Goal: Transaction & Acquisition: Purchase product/service

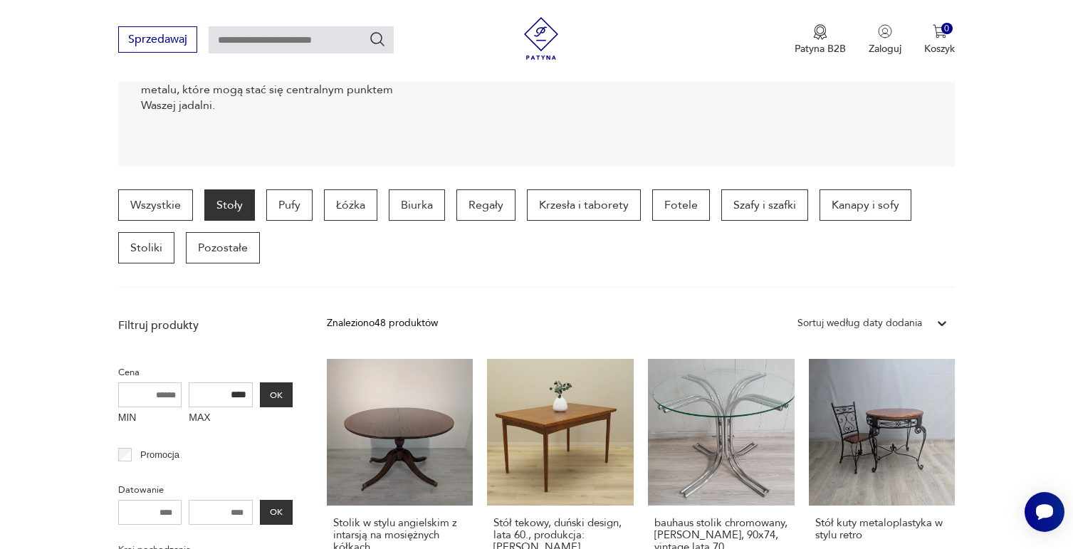
scroll to position [307, 0]
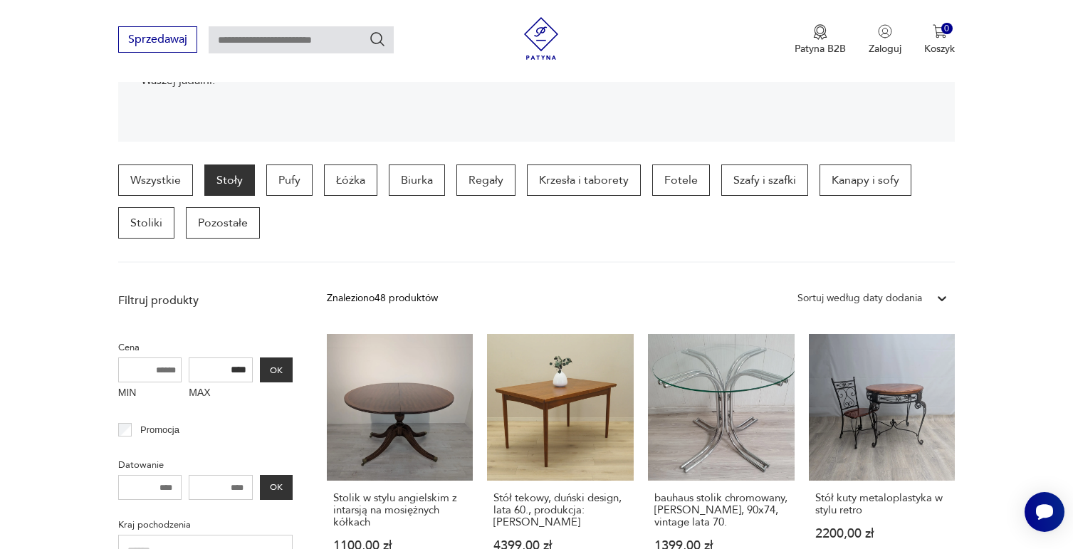
click at [135, 361] on input "MIN" at bounding box center [150, 370] width 64 height 25
type input "****"
click at [277, 376] on button "OK" at bounding box center [276, 370] width 33 height 25
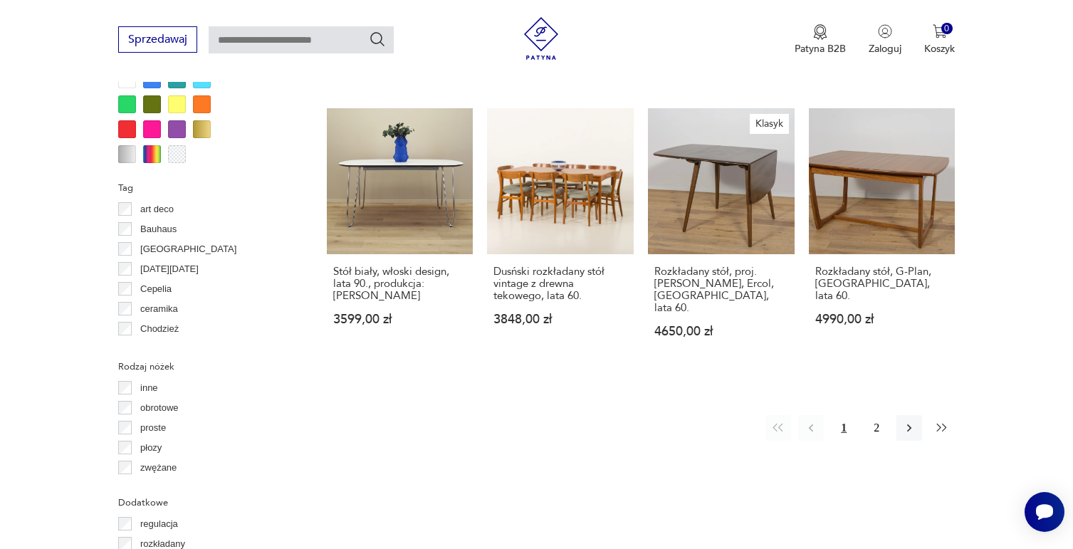
scroll to position [1375, 0]
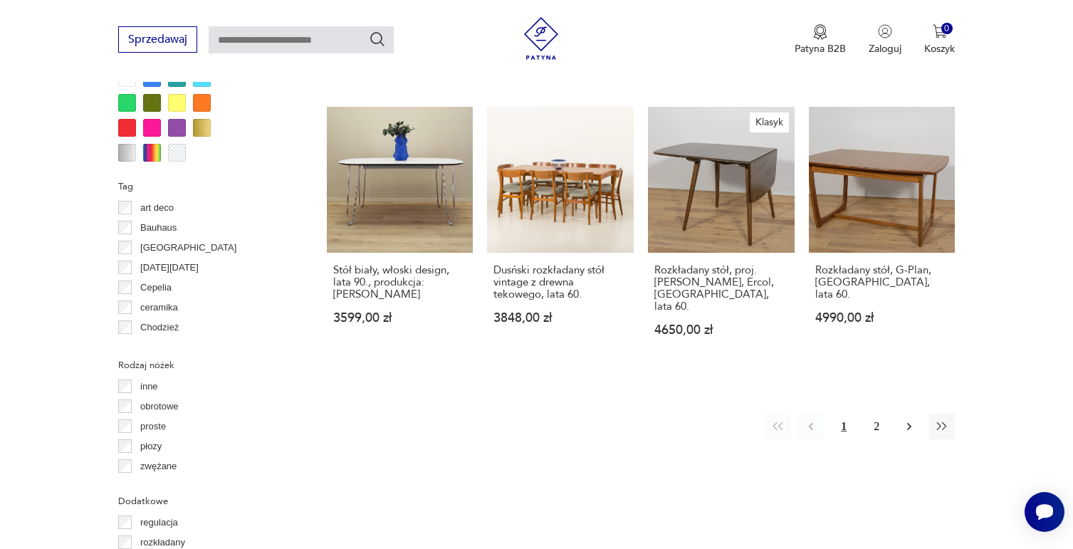
click at [903, 420] on icon "button" at bounding box center [909, 427] width 14 height 14
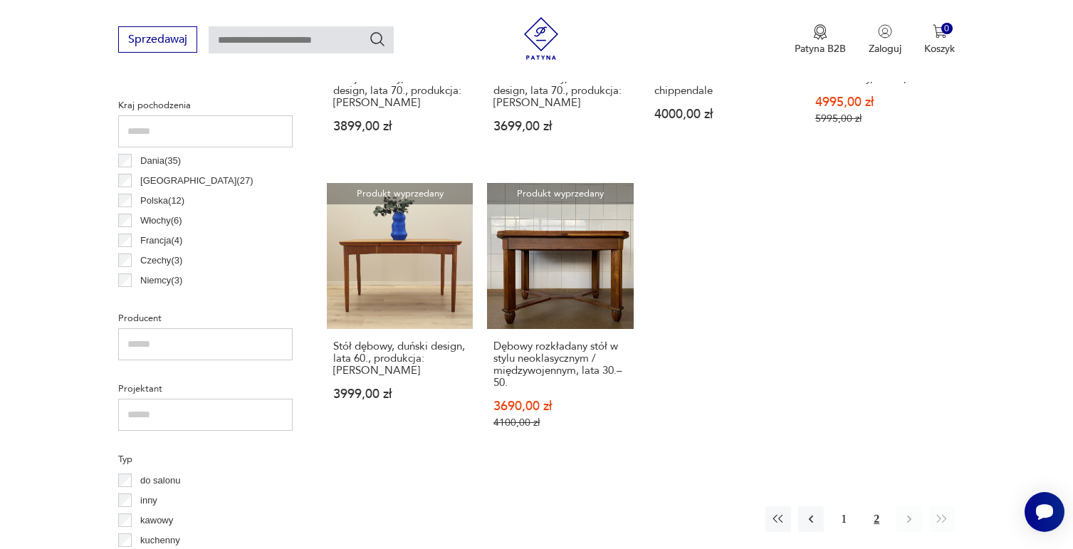
scroll to position [734, 0]
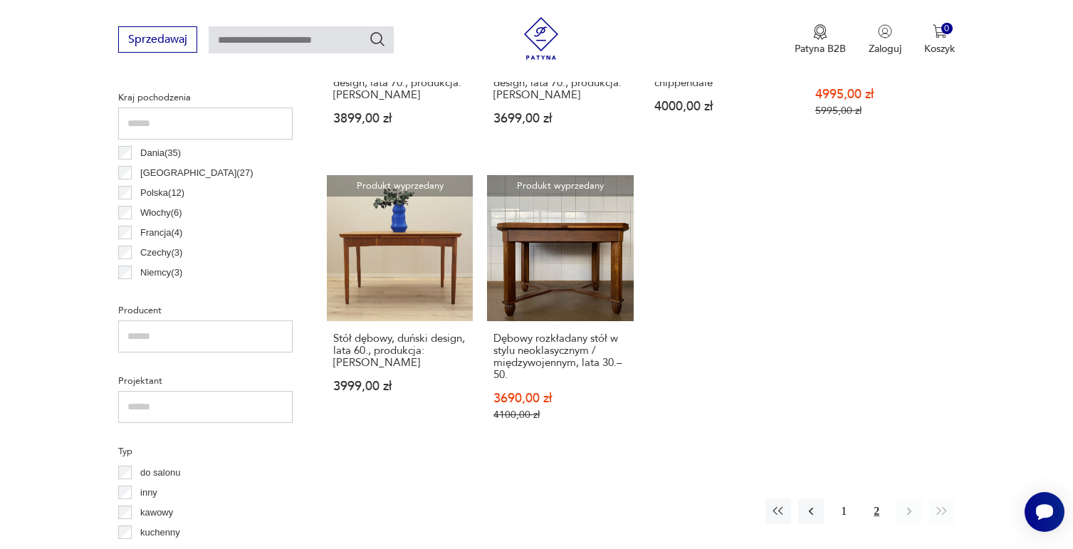
click at [877, 508] on button "2" at bounding box center [877, 512] width 26 height 26
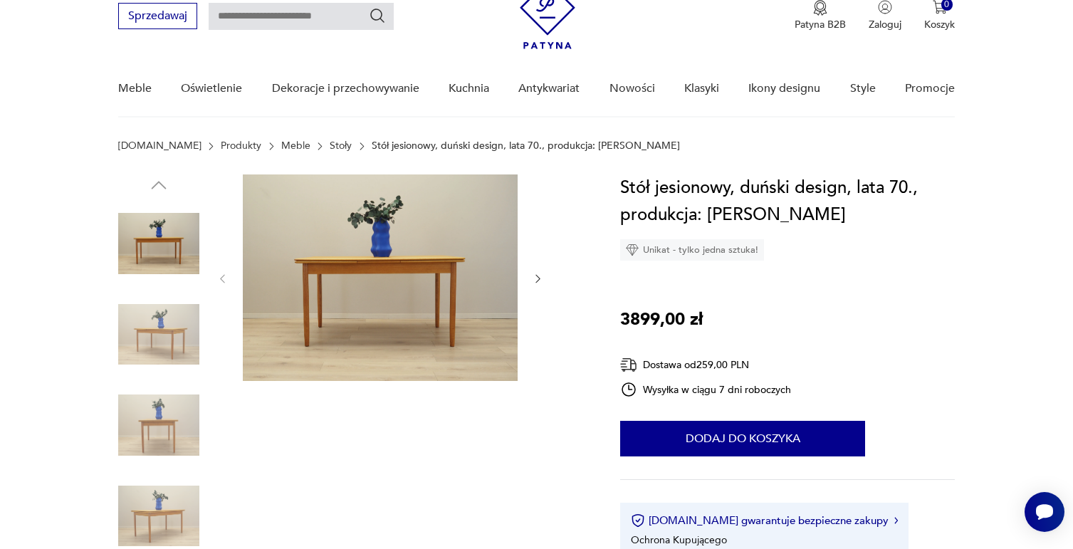
scroll to position [142, 0]
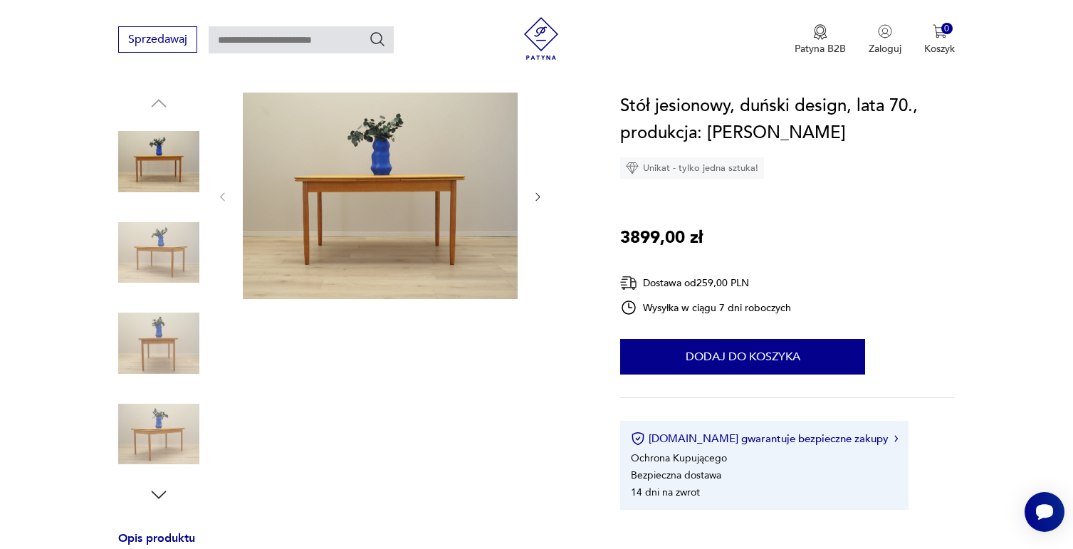
click at [538, 192] on icon "button" at bounding box center [538, 197] width 12 height 12
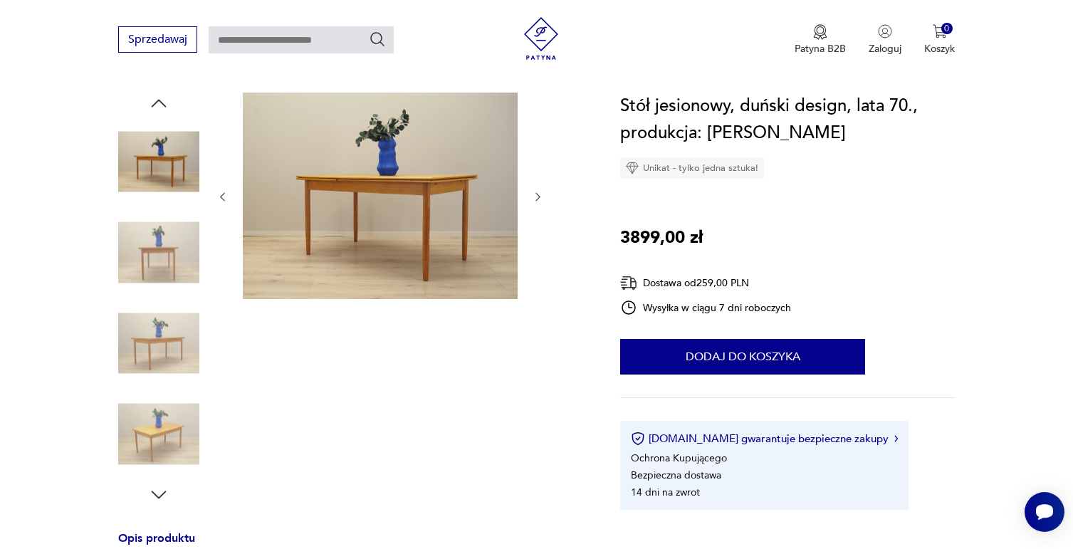
click at [538, 192] on icon "button" at bounding box center [538, 197] width 12 height 12
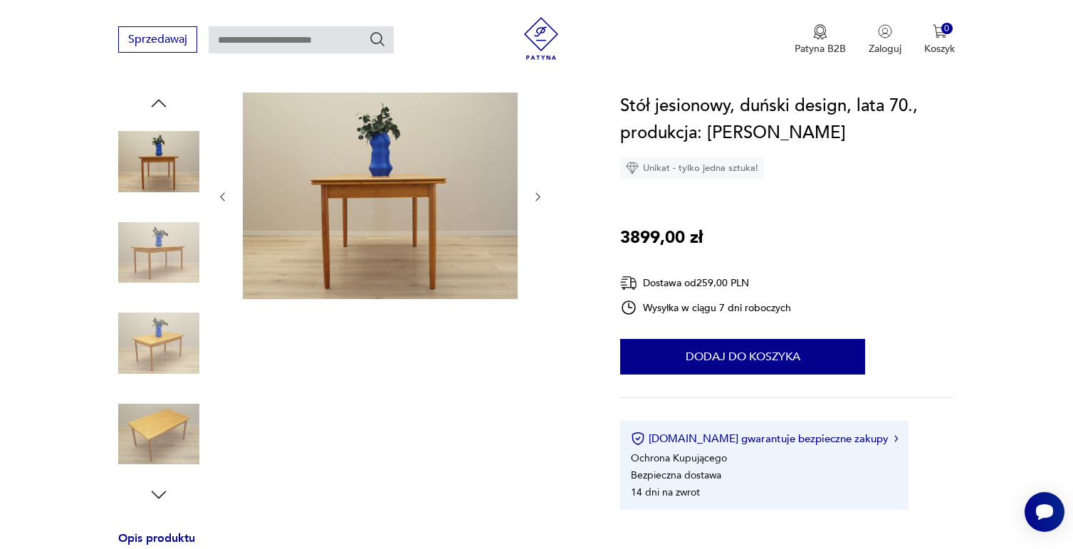
click at [538, 192] on icon "button" at bounding box center [538, 197] width 12 height 12
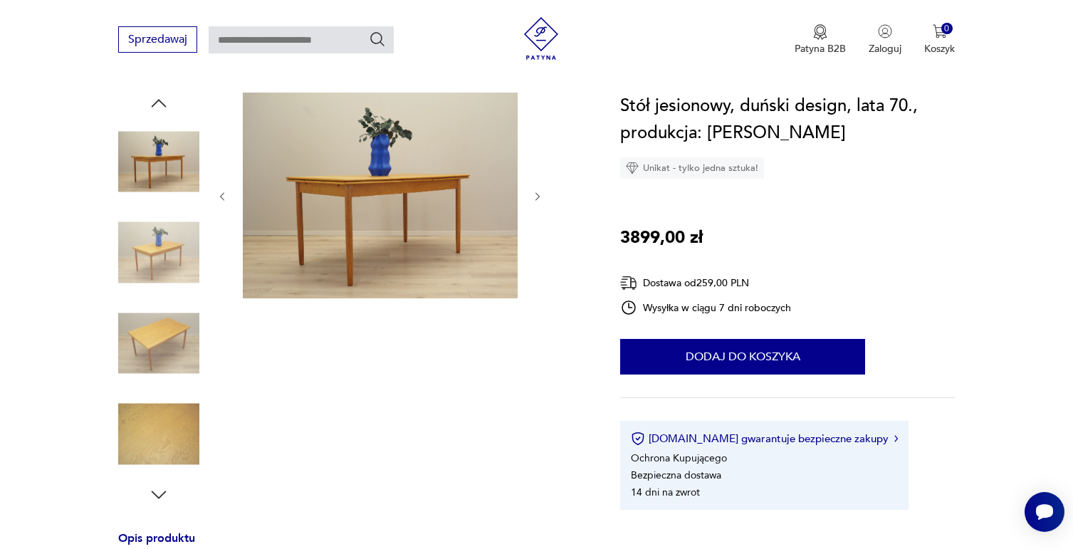
click at [538, 192] on icon "button" at bounding box center [538, 197] width 12 height 12
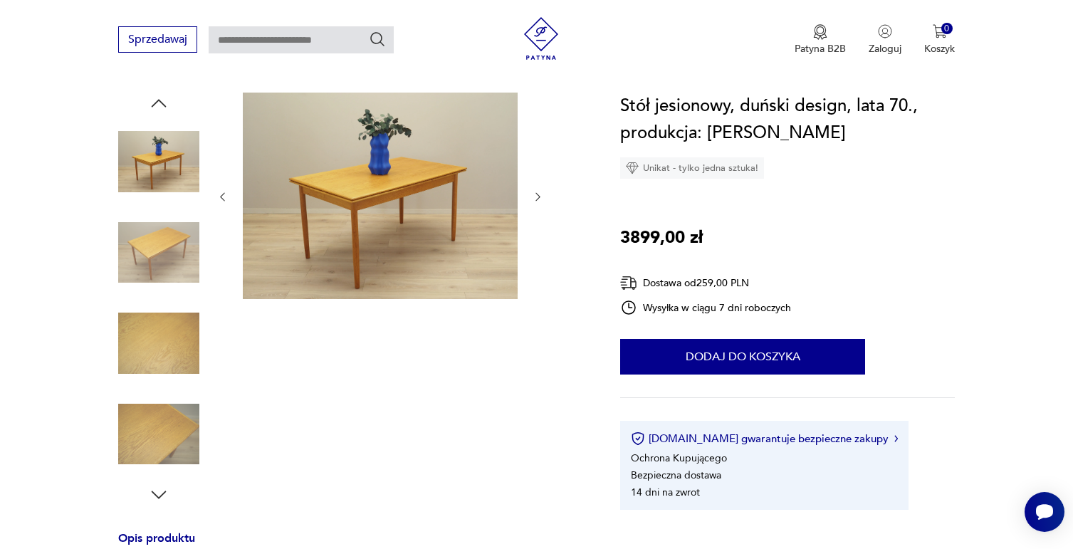
click at [538, 192] on icon "button" at bounding box center [538, 197] width 12 height 12
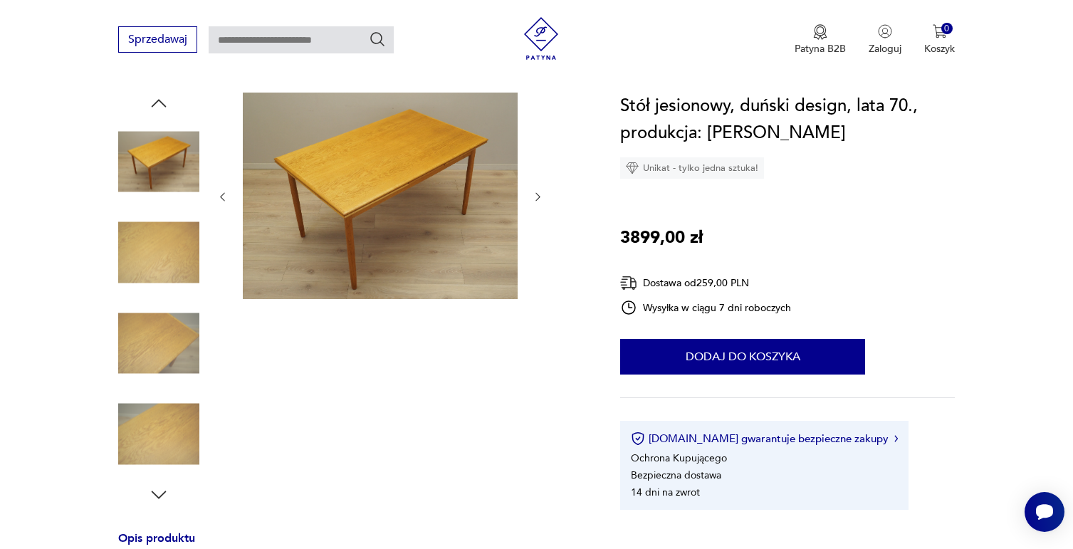
click at [538, 192] on icon "button" at bounding box center [538, 197] width 12 height 12
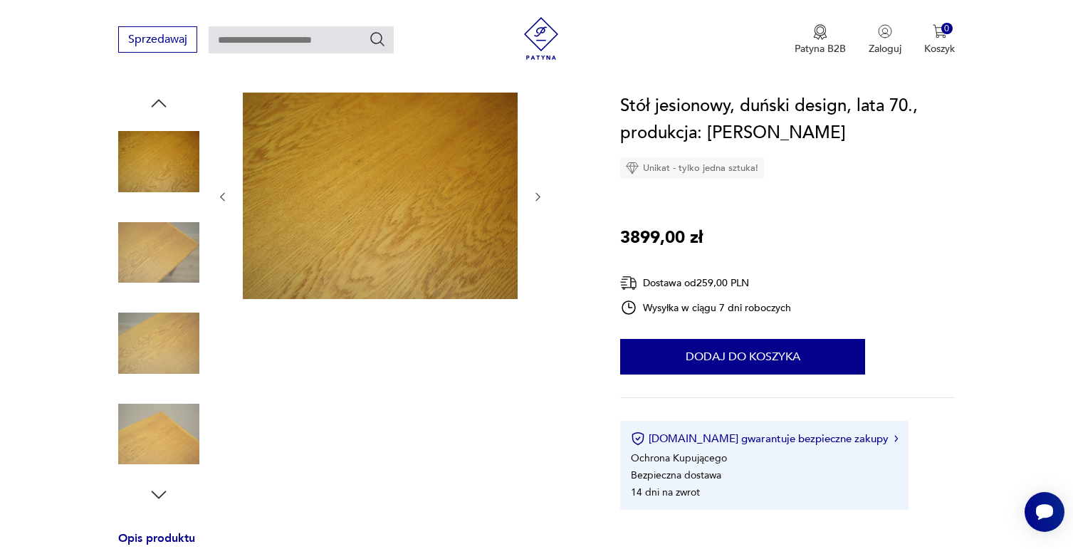
click at [538, 192] on icon "button" at bounding box center [538, 197] width 12 height 12
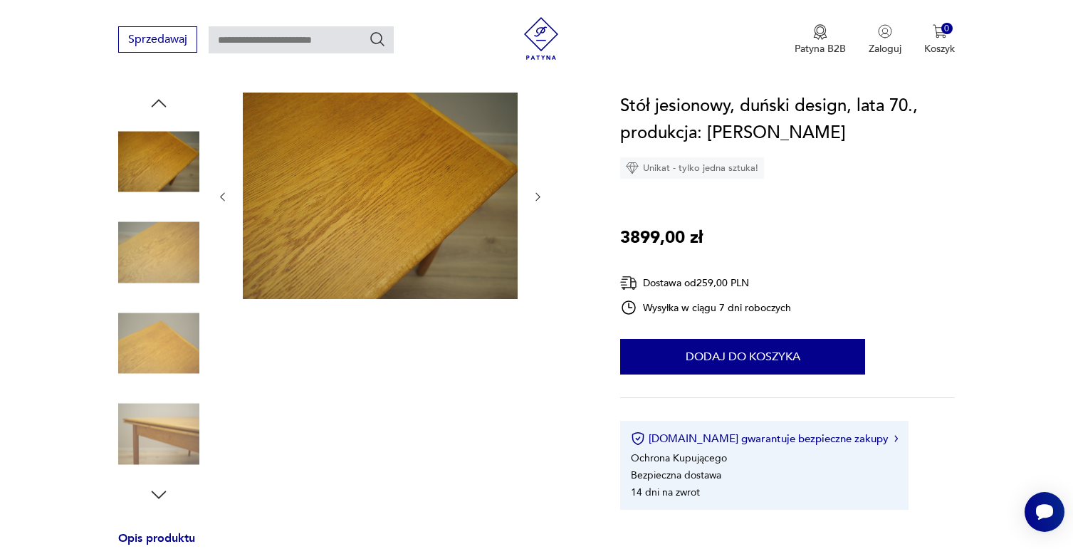
click at [538, 192] on icon "button" at bounding box center [538, 197] width 12 height 12
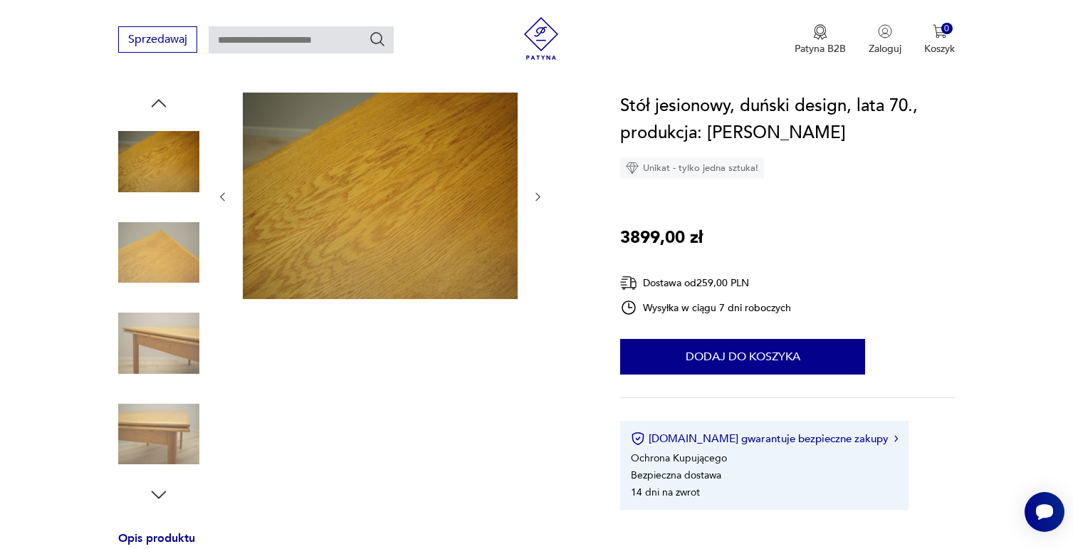
click at [538, 192] on icon "button" at bounding box center [538, 197] width 12 height 12
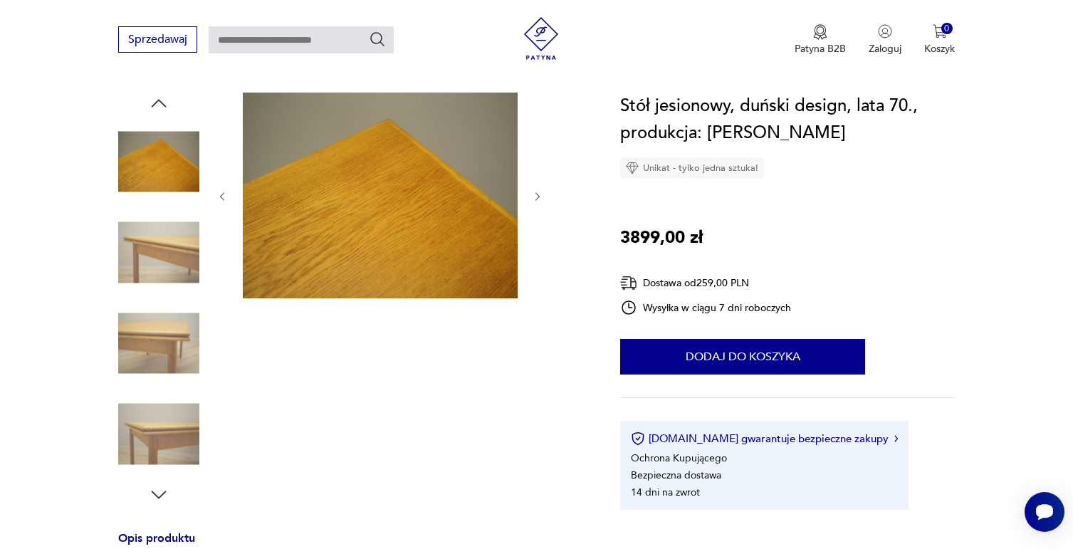
click at [538, 192] on icon "button" at bounding box center [538, 197] width 12 height 12
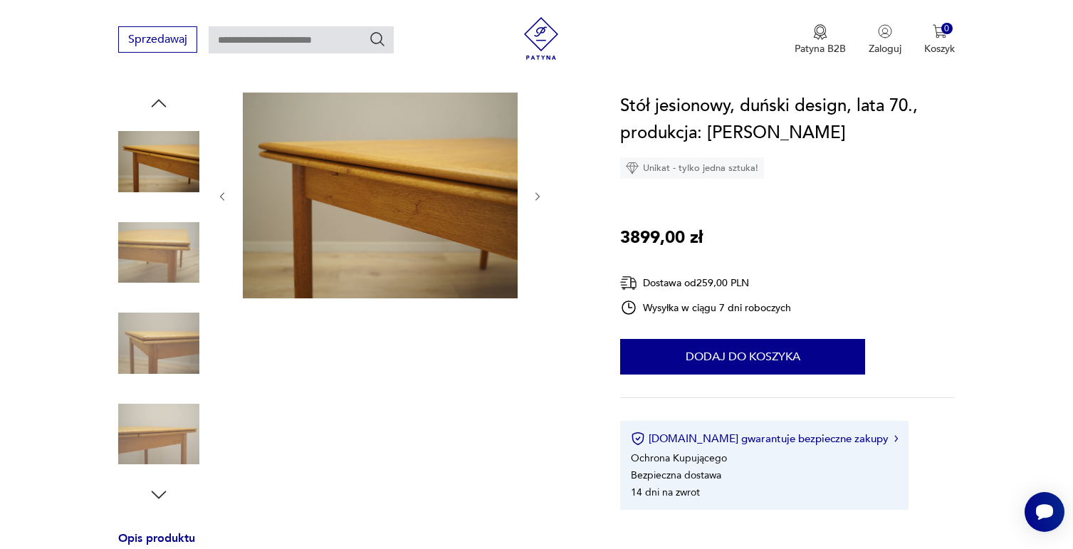
click at [538, 192] on icon "button" at bounding box center [538, 197] width 12 height 12
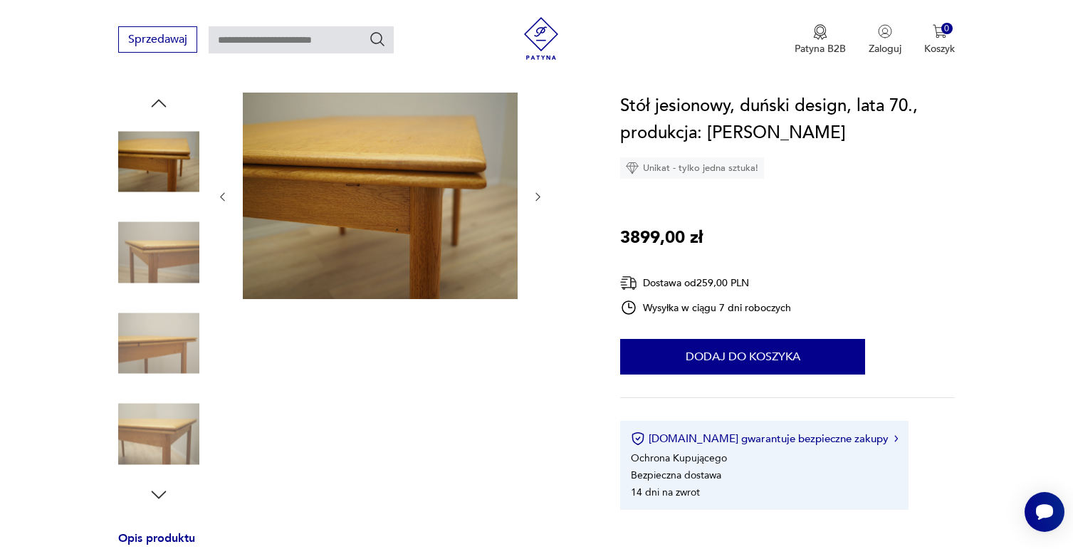
click at [538, 192] on icon "button" at bounding box center [538, 197] width 12 height 12
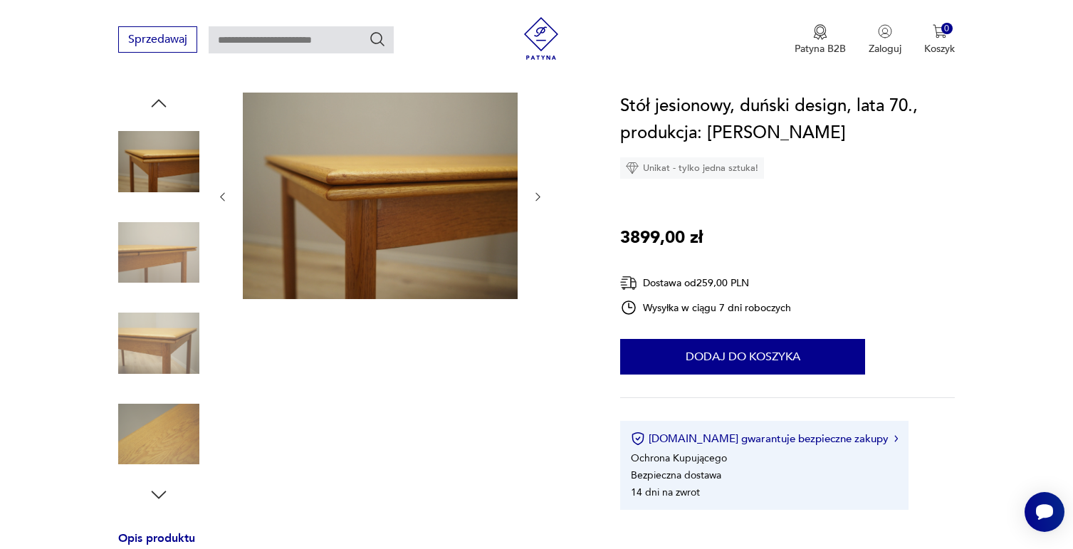
click at [538, 192] on icon "button" at bounding box center [538, 197] width 12 height 12
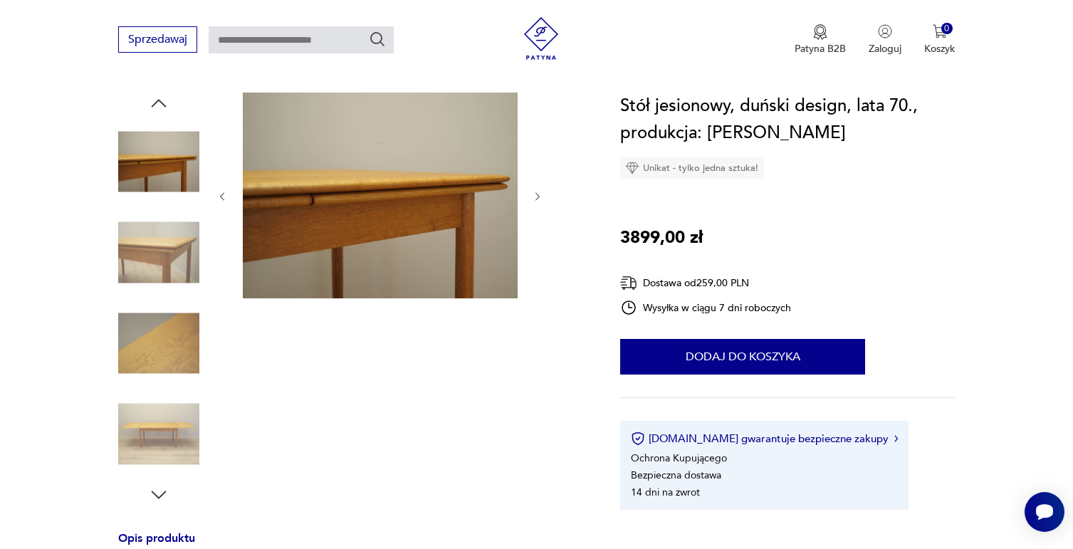
click at [538, 192] on icon "button" at bounding box center [538, 197] width 12 height 12
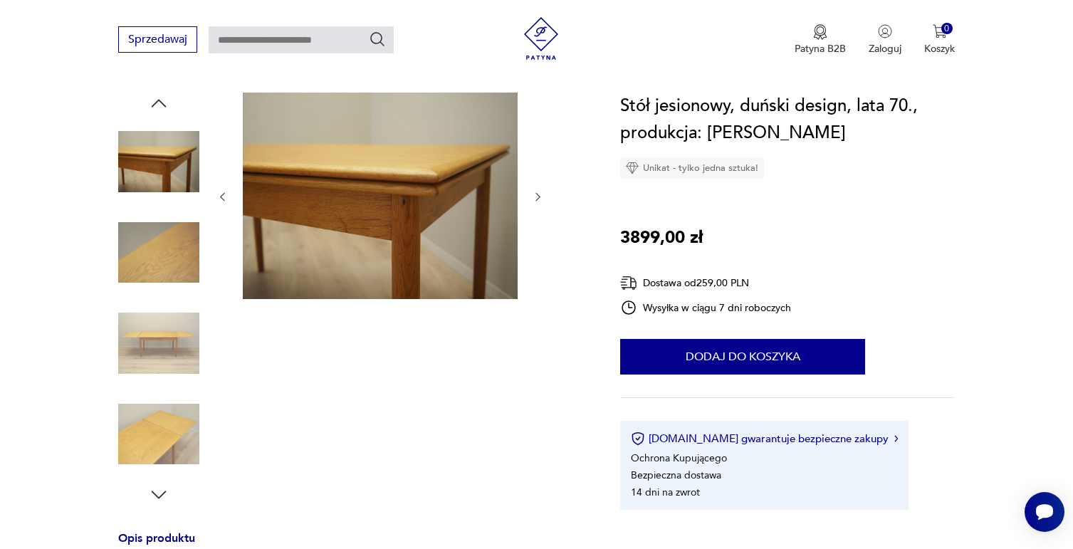
click at [538, 192] on icon "button" at bounding box center [538, 197] width 12 height 12
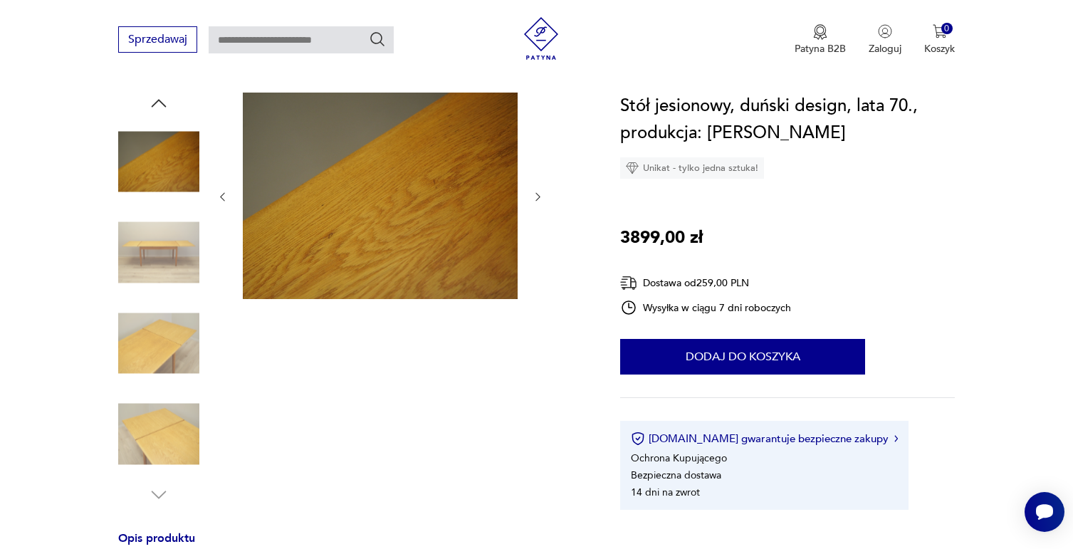
click at [538, 192] on icon "button" at bounding box center [538, 197] width 12 height 12
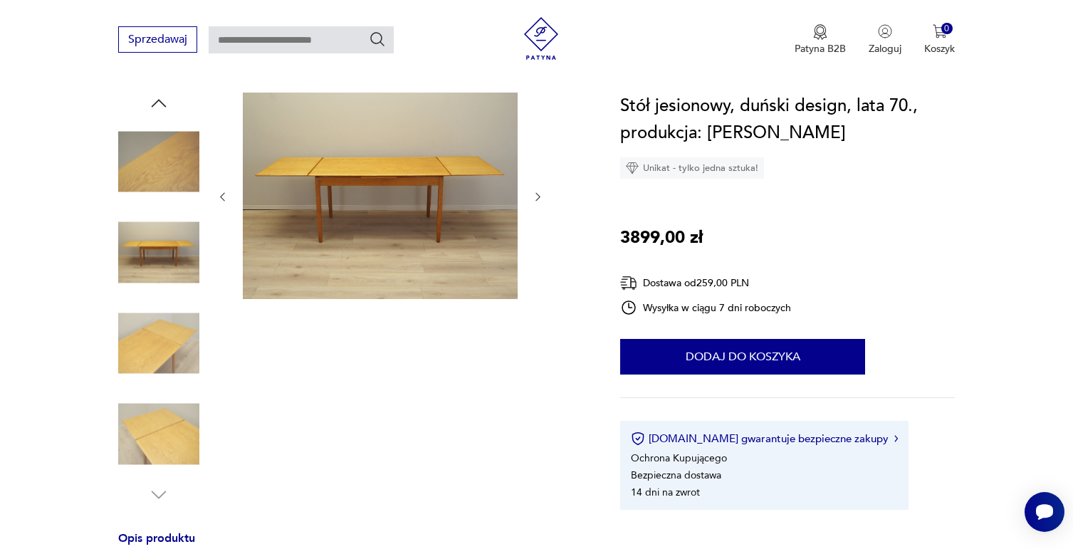
click at [538, 192] on icon "button" at bounding box center [538, 197] width 12 height 12
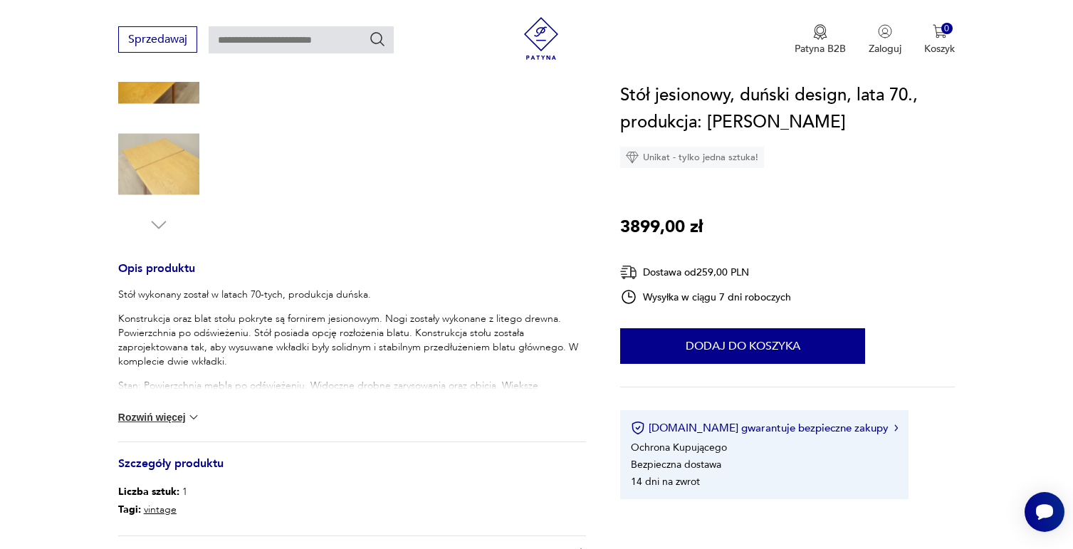
scroll to position [499, 0]
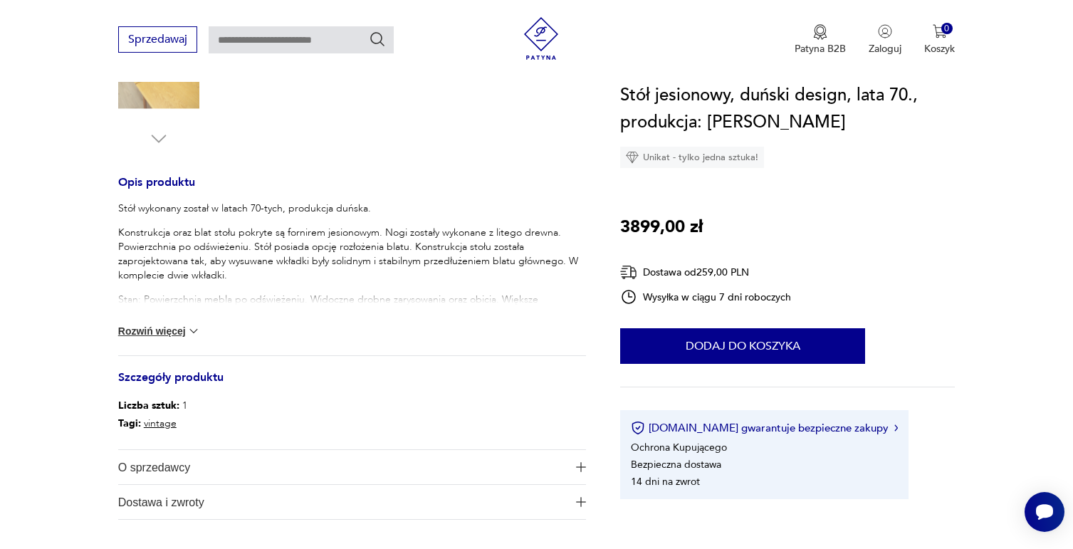
click at [153, 327] on button "Rozwiń więcej" at bounding box center [159, 331] width 83 height 14
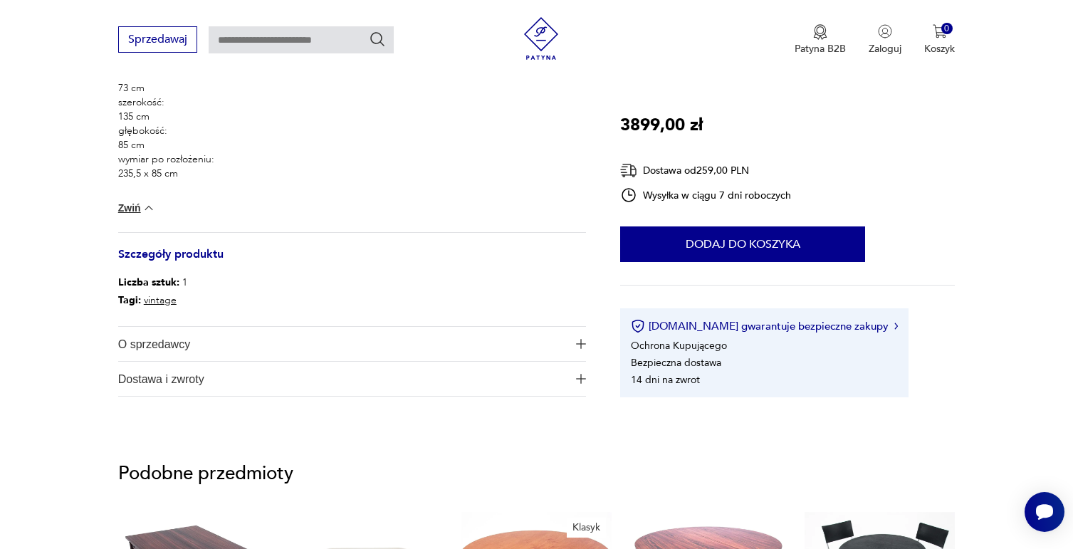
scroll to position [855, 0]
